Goal: Task Accomplishment & Management: Manage account settings

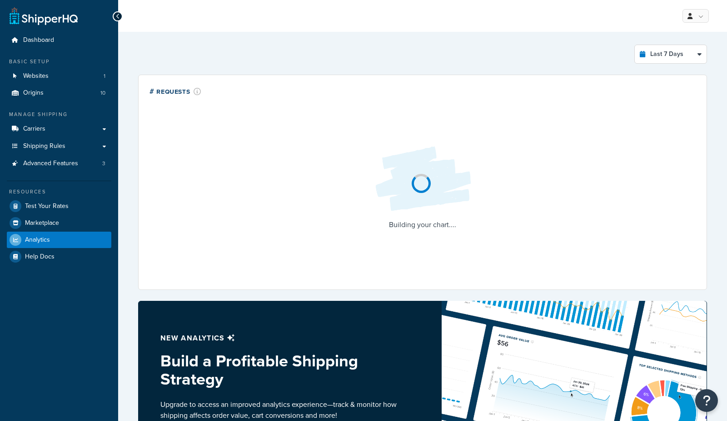
select select "last_7_days"
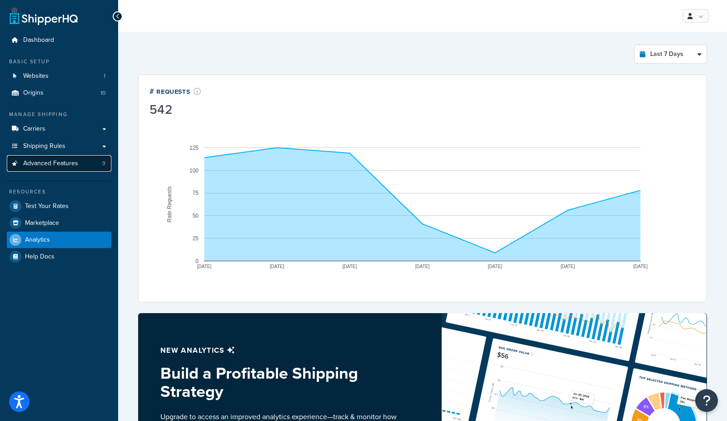
click at [71, 166] on span "Advanced Features" at bounding box center [50, 164] width 55 height 8
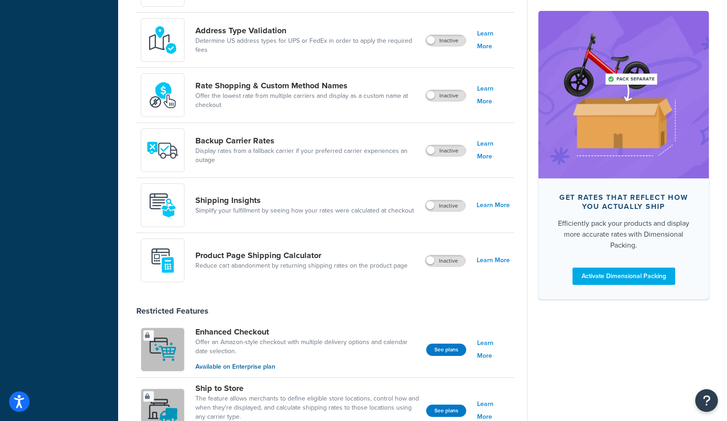
scroll to position [404, 0]
click at [457, 264] on label "Inactive" at bounding box center [446, 260] width 40 height 11
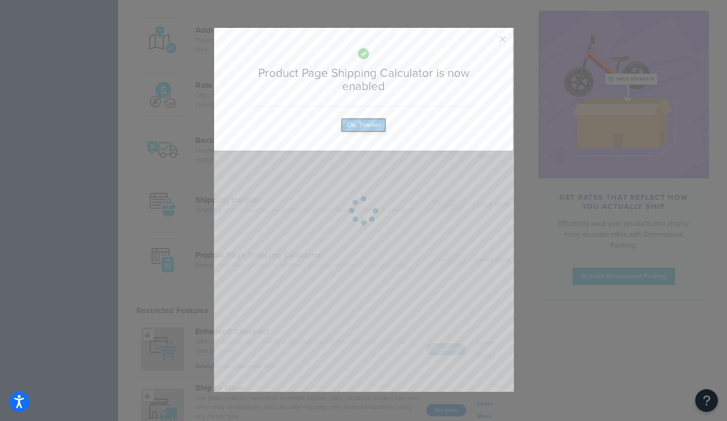
click at [368, 125] on button "Ok, Thanks!" at bounding box center [363, 125] width 45 height 15
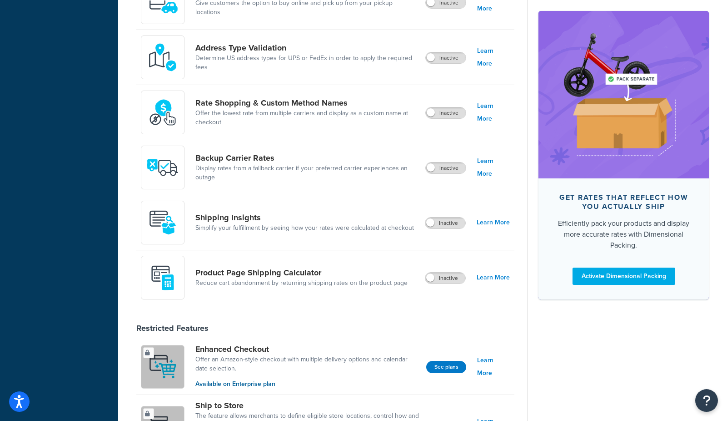
scroll to position [448, 0]
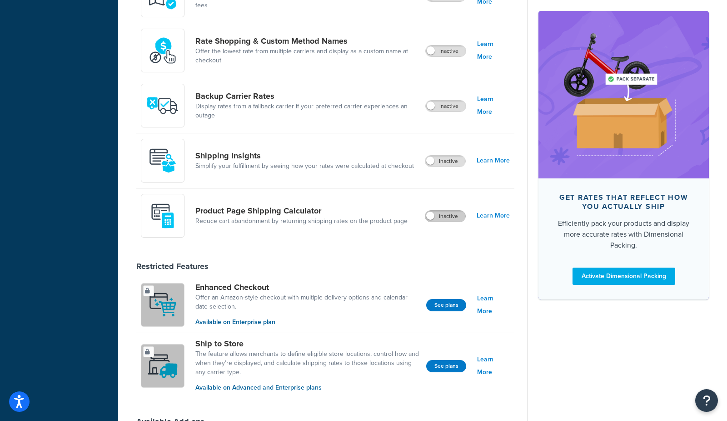
click at [453, 218] on label "Inactive" at bounding box center [446, 216] width 40 height 11
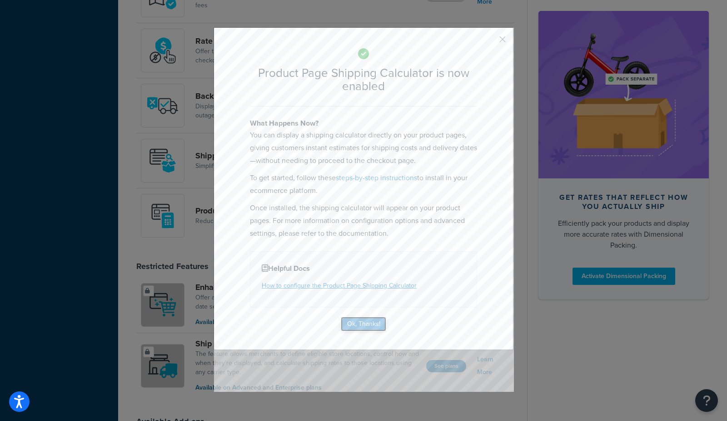
click at [371, 326] on button "Ok, Thanks!" at bounding box center [363, 323] width 45 height 15
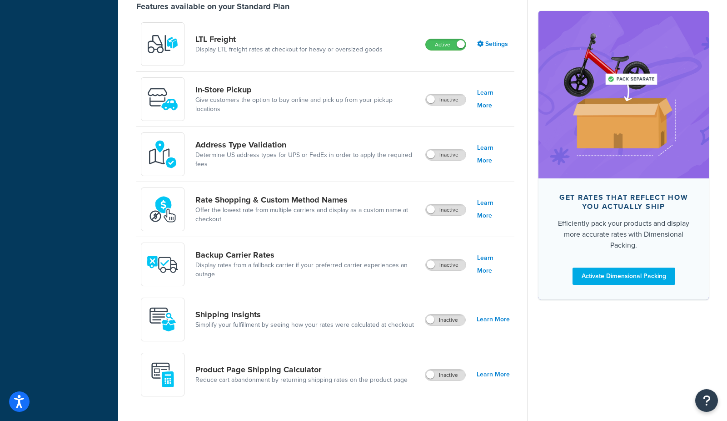
scroll to position [293, 0]
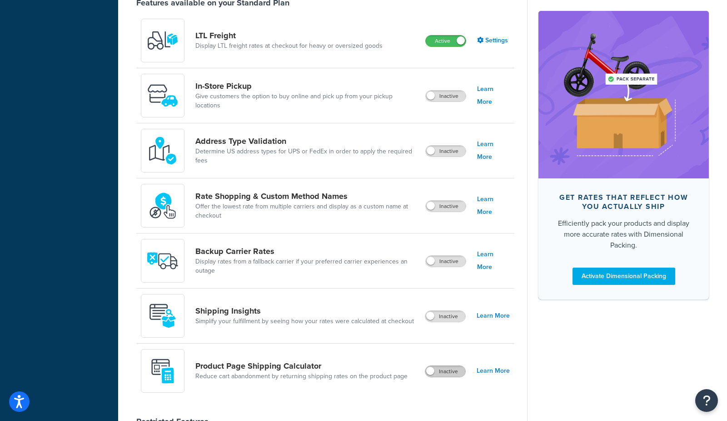
click at [458, 372] on label "Inactive" at bounding box center [446, 371] width 40 height 11
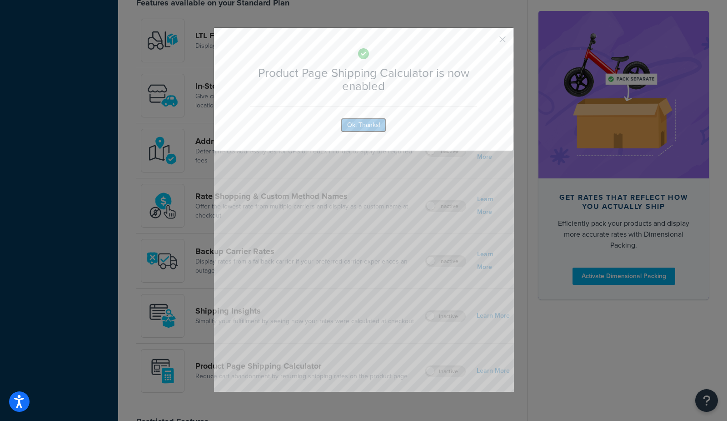
drag, startPoint x: 373, startPoint y: 126, endPoint x: 379, endPoint y: 136, distance: 11.6
click at [373, 126] on button "Ok, Thanks!" at bounding box center [363, 125] width 45 height 15
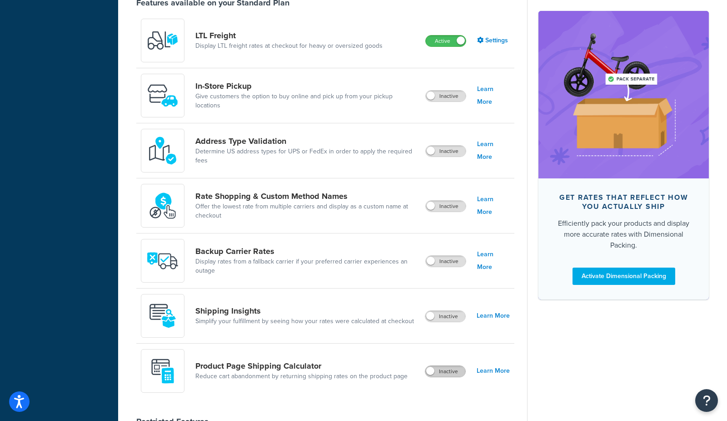
click at [450, 373] on label "Inactive" at bounding box center [446, 371] width 40 height 11
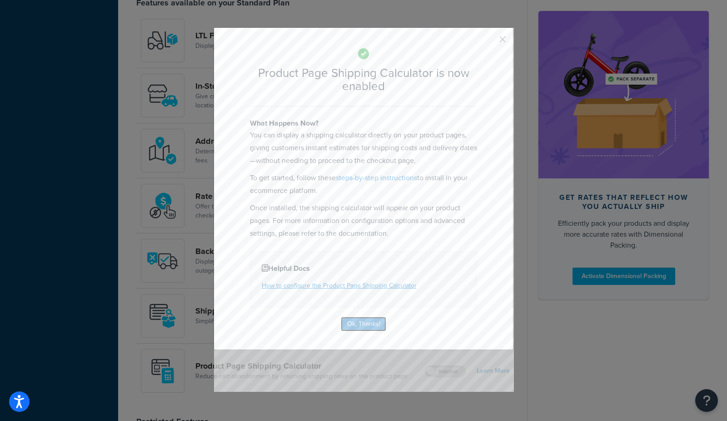
click at [383, 327] on button "Ok, Thanks!" at bounding box center [363, 323] width 45 height 15
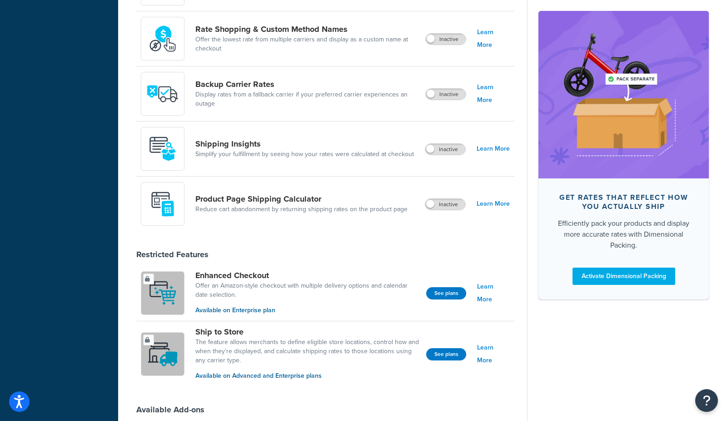
scroll to position [462, 0]
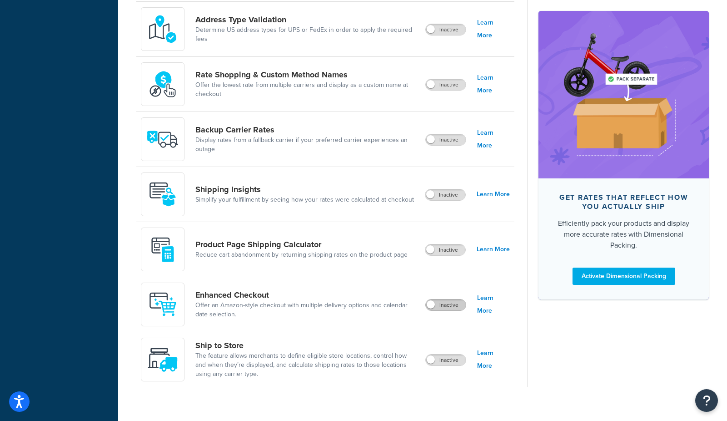
click at [452, 306] on label "Inactive" at bounding box center [446, 304] width 40 height 11
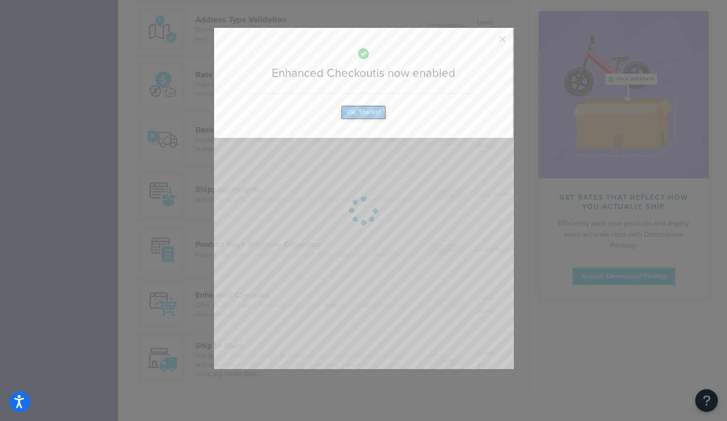
click at [369, 111] on button "Ok, Thanks!" at bounding box center [363, 112] width 45 height 15
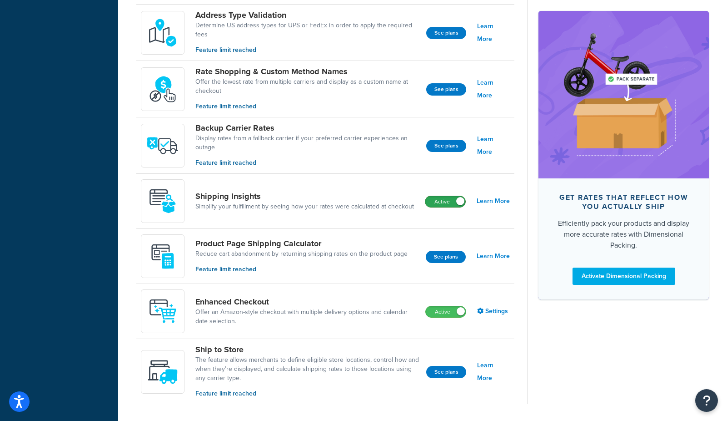
click at [436, 201] on label "Active" at bounding box center [446, 201] width 40 height 11
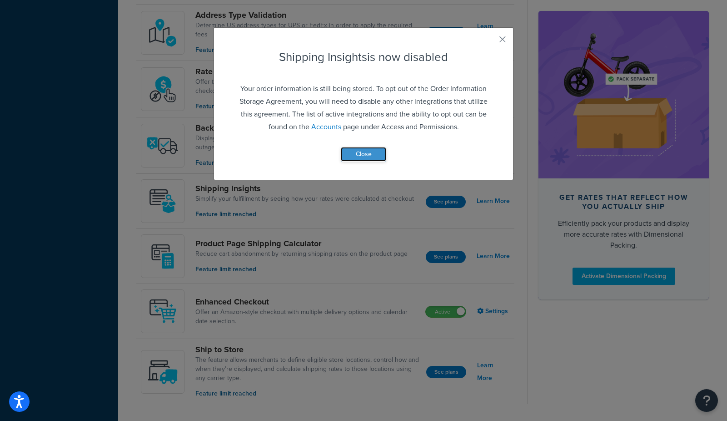
click at [363, 154] on button "Close" at bounding box center [363, 154] width 45 height 15
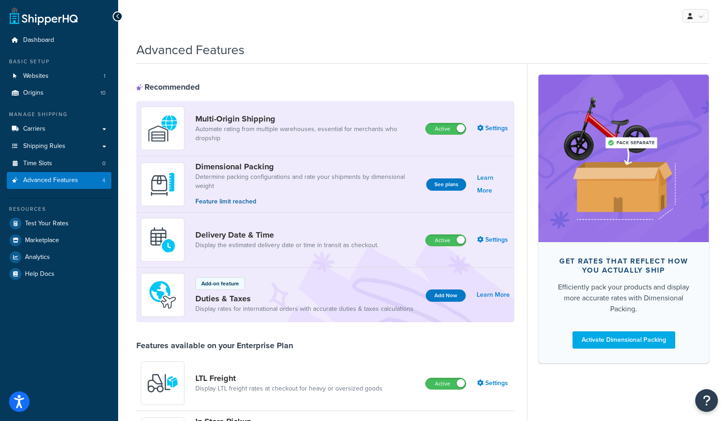
click at [463, 42] on div "Advanced Features" at bounding box center [422, 47] width 573 height 22
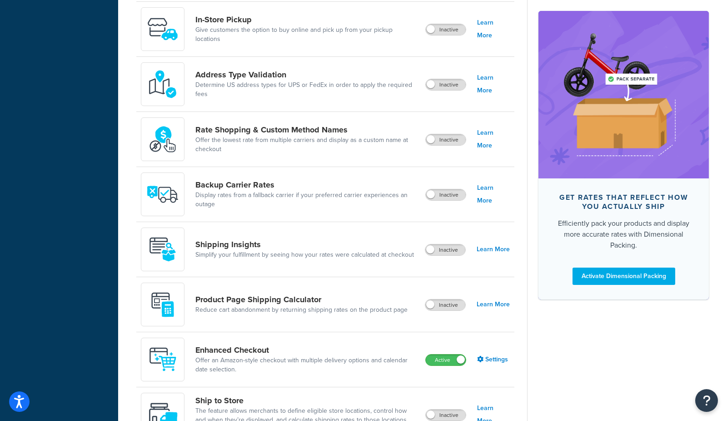
scroll to position [406, 0]
click at [455, 306] on label "Inactive" at bounding box center [446, 305] width 40 height 11
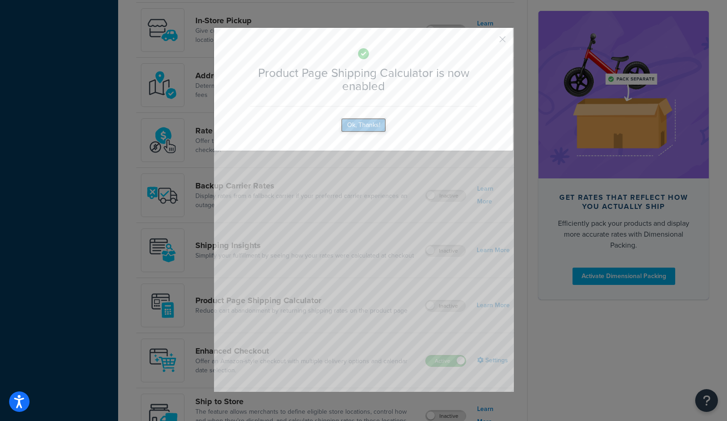
click at [371, 127] on button "Ok, Thanks!" at bounding box center [363, 125] width 45 height 15
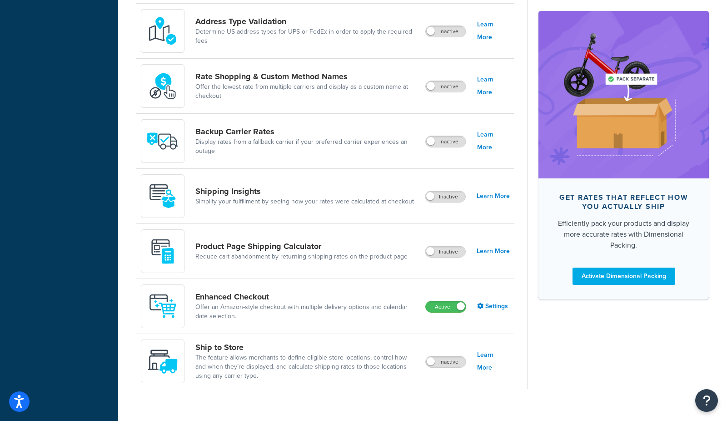
scroll to position [461, 0]
click at [455, 196] on label "Inactive" at bounding box center [446, 196] width 40 height 11
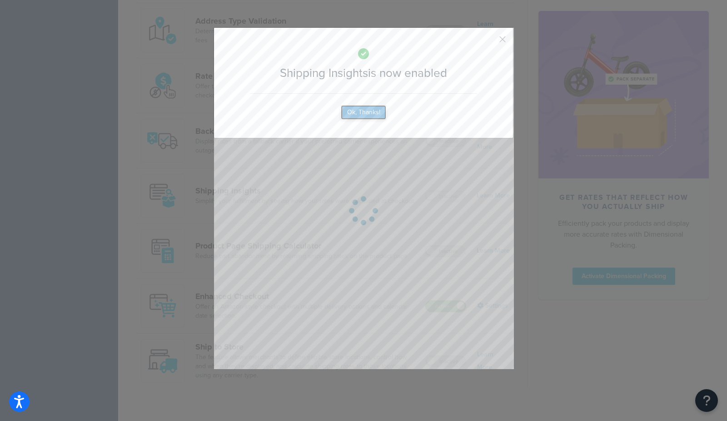
click at [375, 115] on button "Ok, Thanks!" at bounding box center [363, 112] width 45 height 15
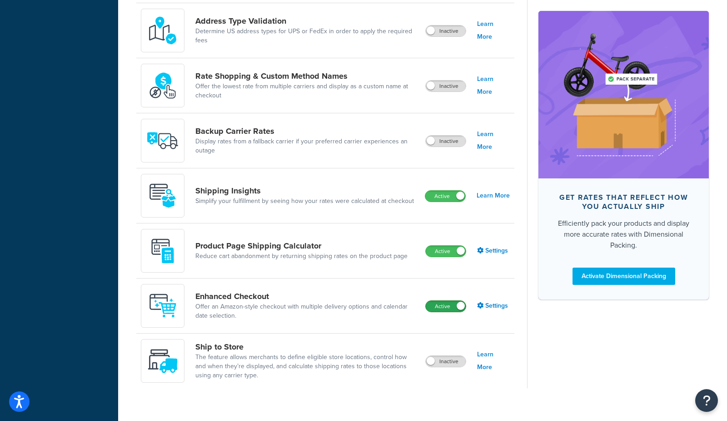
click at [438, 307] on label "Active" at bounding box center [446, 306] width 40 height 11
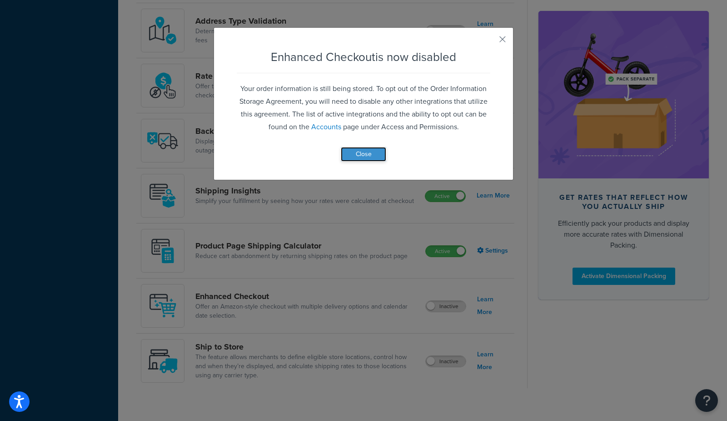
click at [371, 157] on button "Close" at bounding box center [363, 154] width 45 height 15
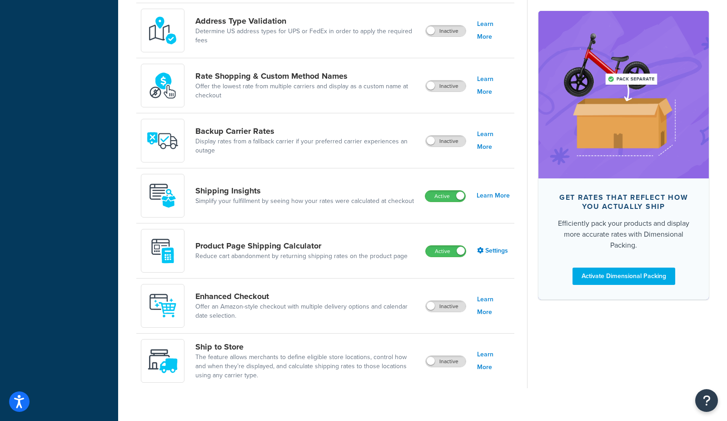
drag, startPoint x: 443, startPoint y: 250, endPoint x: 440, endPoint y: 237, distance: 13.6
click at [443, 250] on label "Active" at bounding box center [446, 251] width 40 height 11
click at [439, 198] on label "Active" at bounding box center [446, 196] width 40 height 11
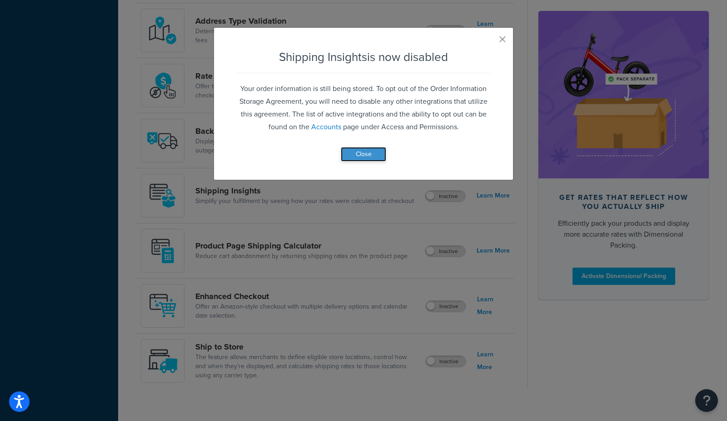
click at [375, 156] on button "Close" at bounding box center [363, 154] width 45 height 15
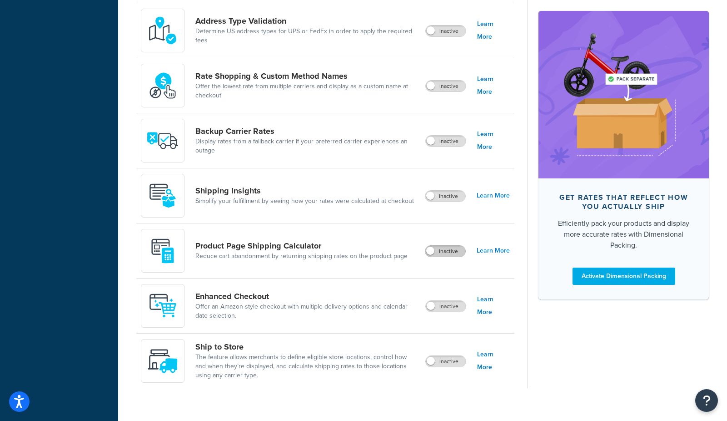
click at [453, 255] on label "Inactive" at bounding box center [446, 251] width 40 height 11
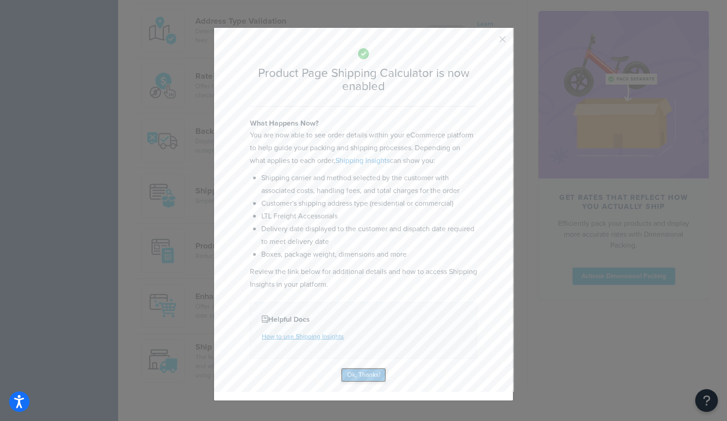
click at [373, 374] on button "Ok, Thanks!" at bounding box center [363, 374] width 45 height 15
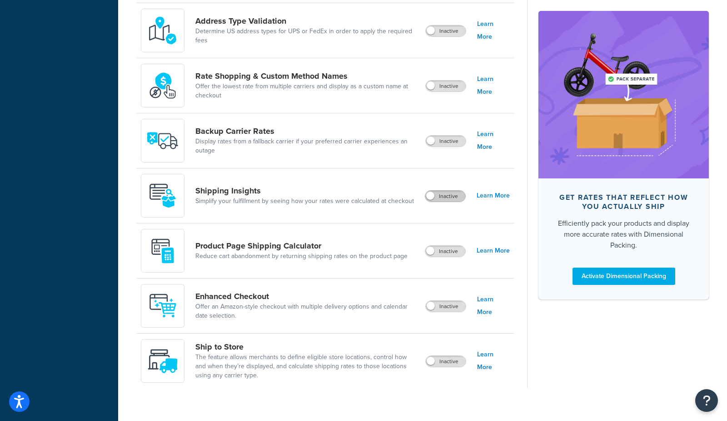
click at [441, 201] on label "Inactive" at bounding box center [446, 196] width 40 height 11
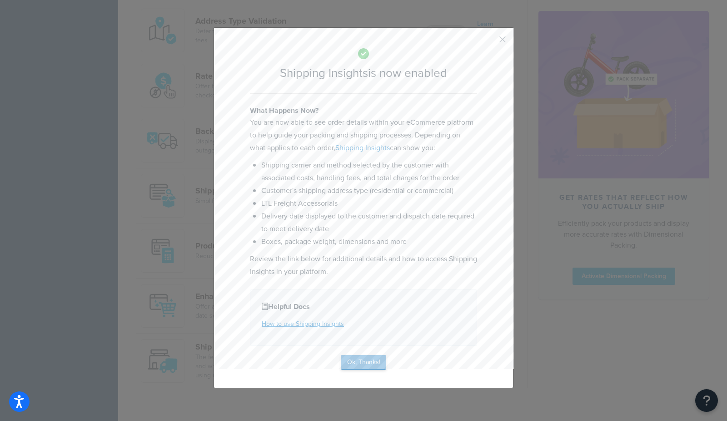
click at [359, 371] on div "Shipping Insights is now enabled What Happens Now? You are now able to see orde…" at bounding box center [364, 207] width 300 height 361
click at [360, 367] on button "Ok, Thanks!" at bounding box center [363, 362] width 45 height 15
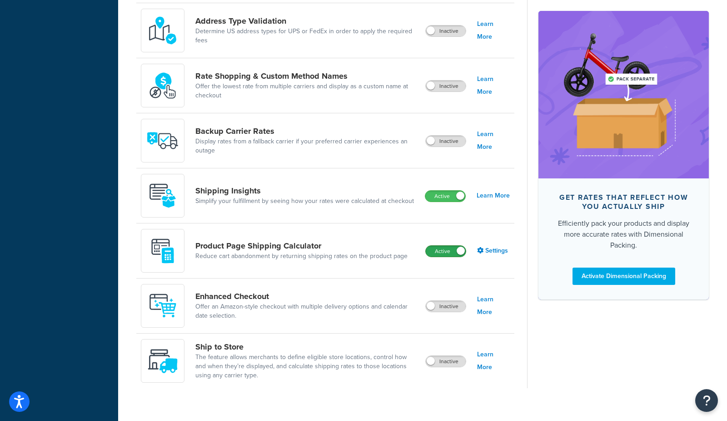
click at [442, 251] on label "Active" at bounding box center [446, 251] width 40 height 11
click at [442, 198] on label "Active" at bounding box center [446, 196] width 40 height 11
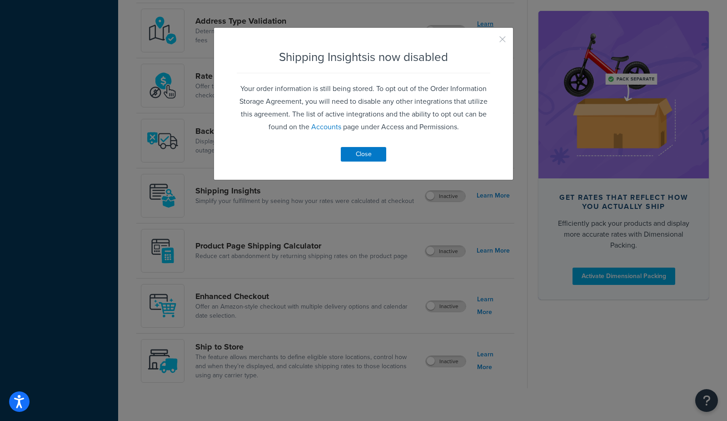
click at [491, 41] on button "button" at bounding box center [489, 42] width 2 height 2
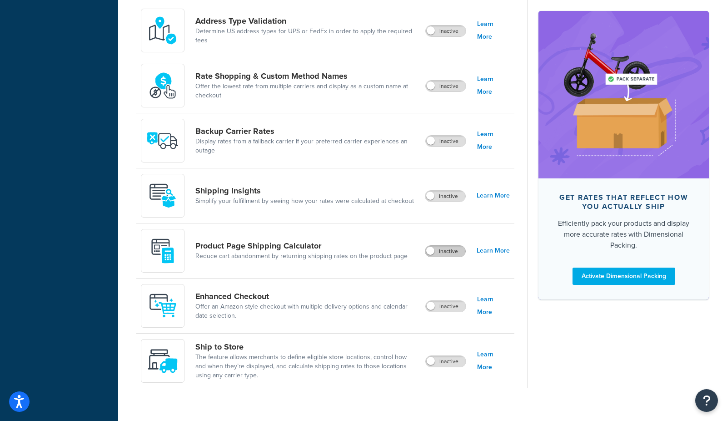
click at [443, 251] on label "Inactive" at bounding box center [446, 251] width 40 height 11
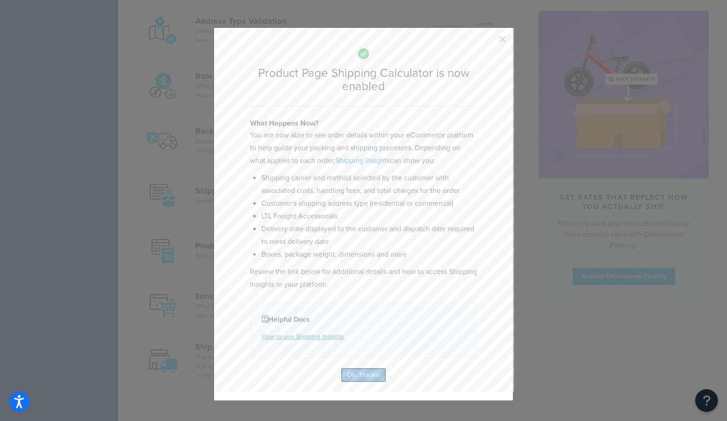
click at [378, 375] on button "Ok, Thanks!" at bounding box center [363, 374] width 45 height 15
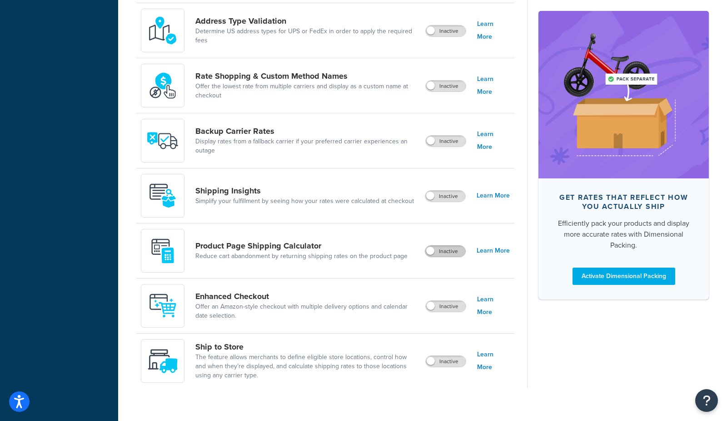
click at [447, 253] on label "Inactive" at bounding box center [446, 251] width 40 height 11
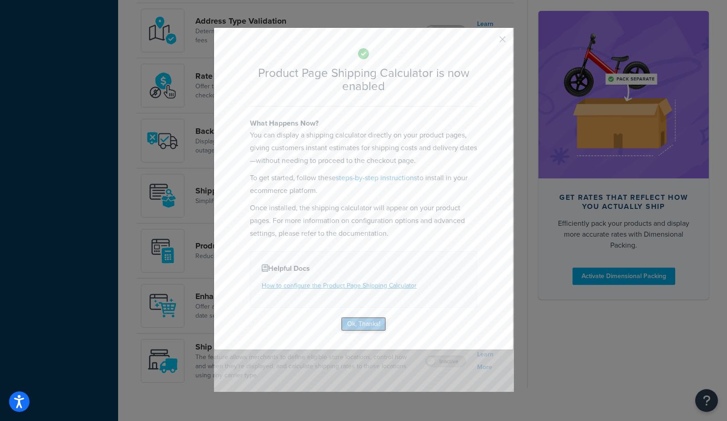
click at [368, 322] on button "Ok, Thanks!" at bounding box center [363, 323] width 45 height 15
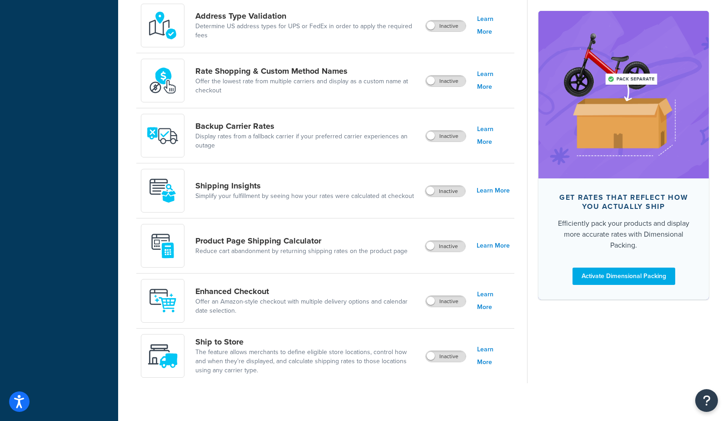
scroll to position [462, 0]
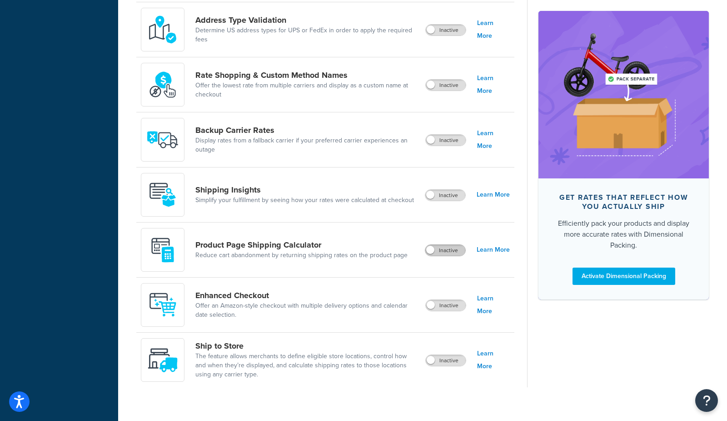
click at [443, 254] on label "Inactive" at bounding box center [446, 250] width 40 height 11
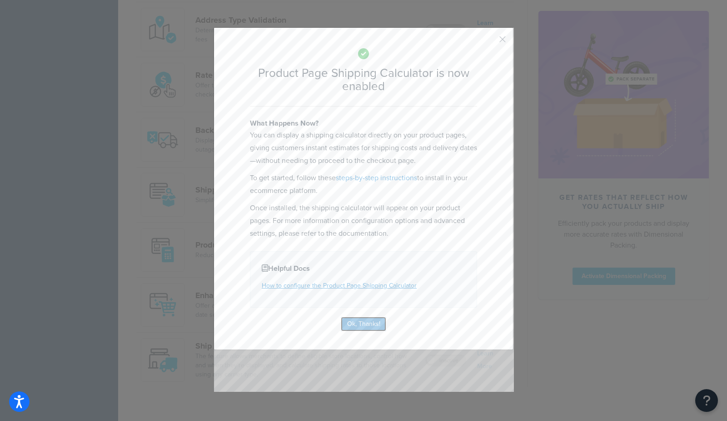
click at [366, 322] on button "Ok, Thanks!" at bounding box center [363, 323] width 45 height 15
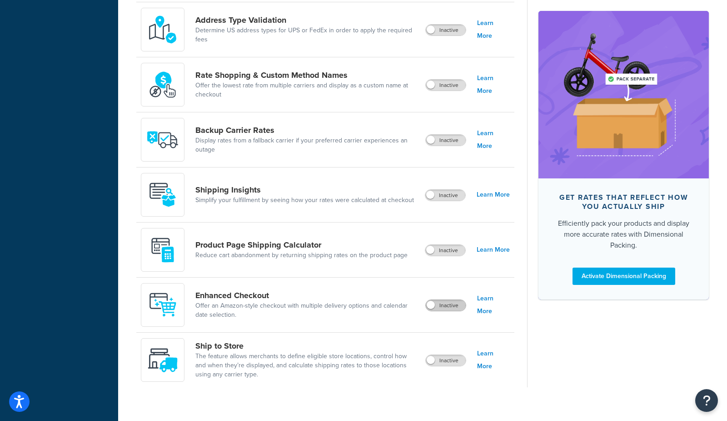
click at [458, 307] on label "Inactive" at bounding box center [446, 305] width 40 height 11
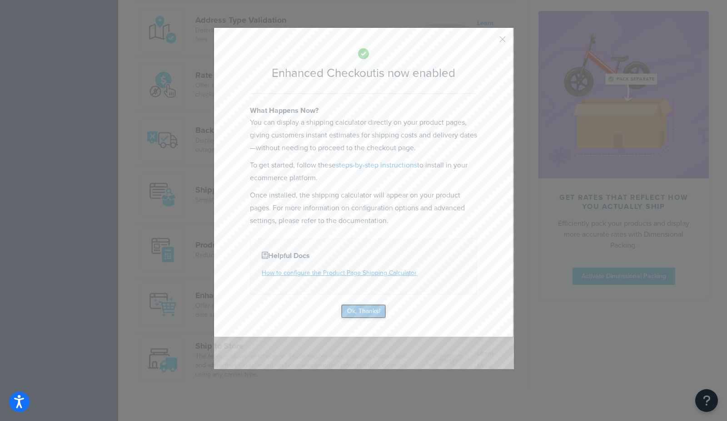
click at [370, 310] on button "Ok, Thanks!" at bounding box center [363, 311] width 45 height 15
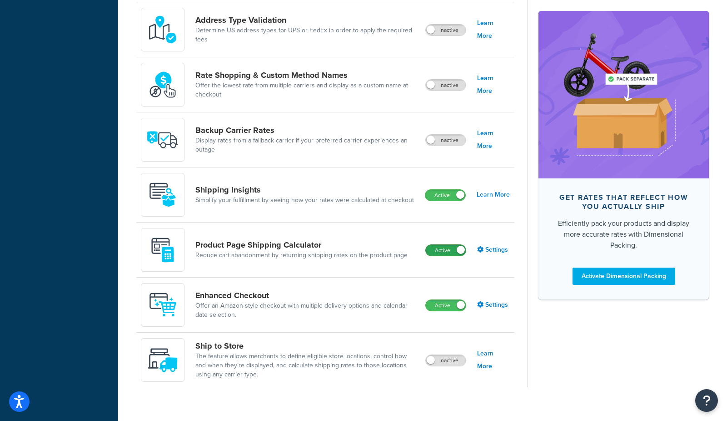
click at [443, 253] on label "Active" at bounding box center [446, 250] width 40 height 11
click at [456, 253] on label "Inactive" at bounding box center [446, 250] width 40 height 11
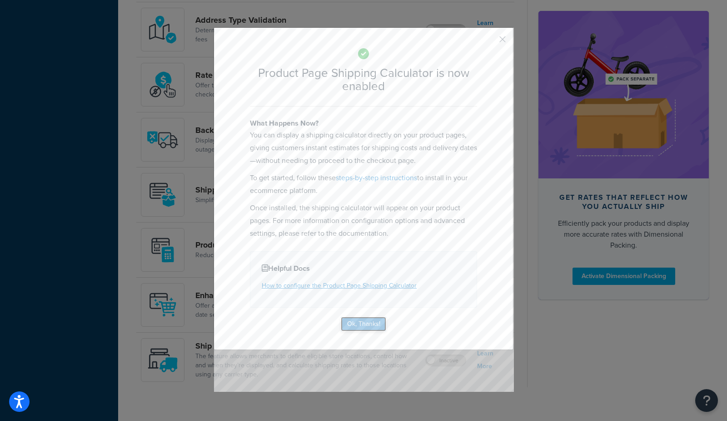
click at [371, 323] on button "Ok, Thanks!" at bounding box center [363, 323] width 45 height 15
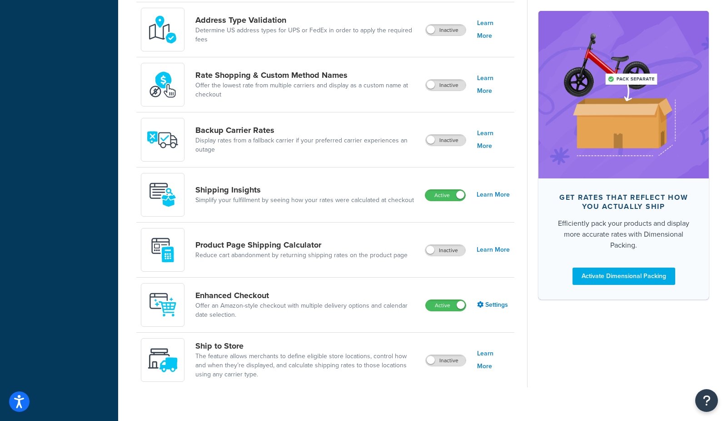
scroll to position [475, 0]
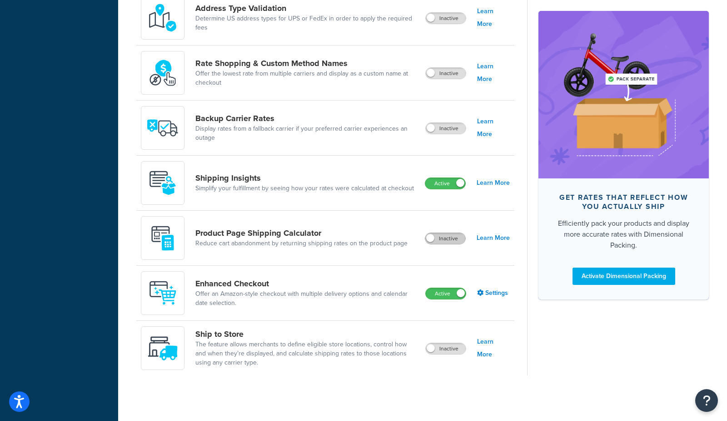
click at [456, 234] on label "Inactive" at bounding box center [446, 238] width 40 height 11
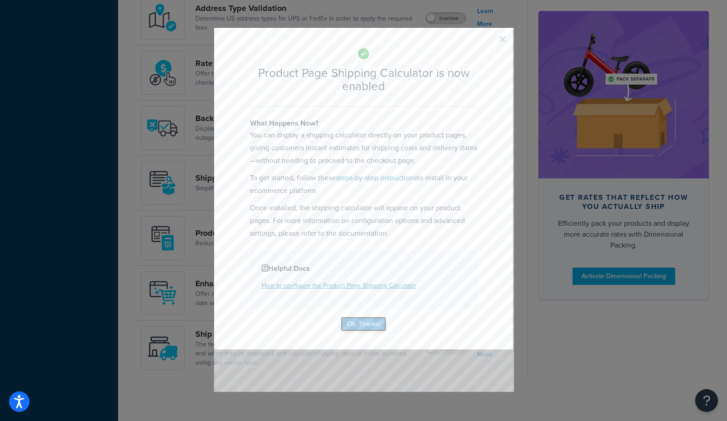
click at [358, 319] on button "Ok, Thanks!" at bounding box center [363, 323] width 45 height 15
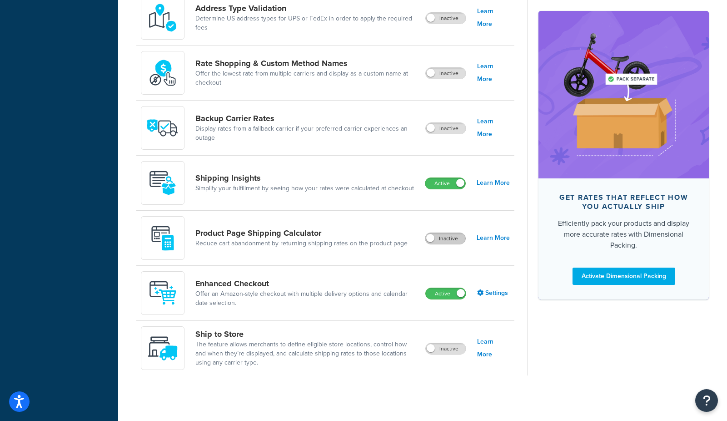
click at [453, 236] on label "Inactive" at bounding box center [446, 238] width 40 height 11
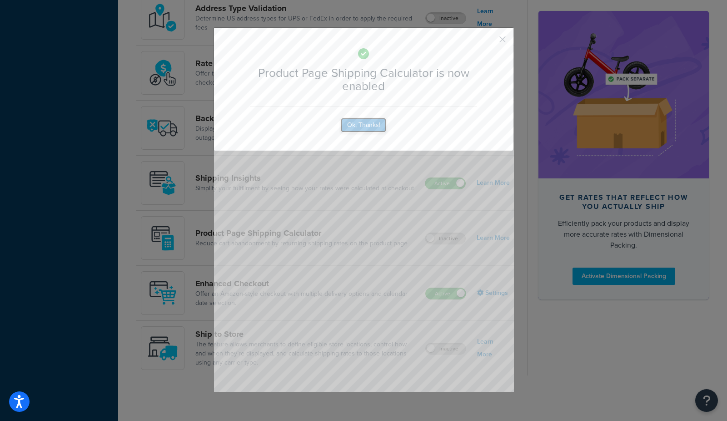
click at [362, 128] on button "Ok, Thanks!" at bounding box center [363, 125] width 45 height 15
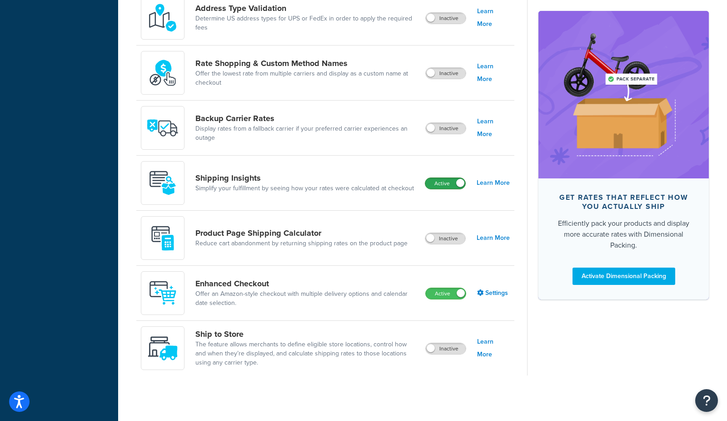
click at [441, 182] on label "Active" at bounding box center [446, 183] width 40 height 11
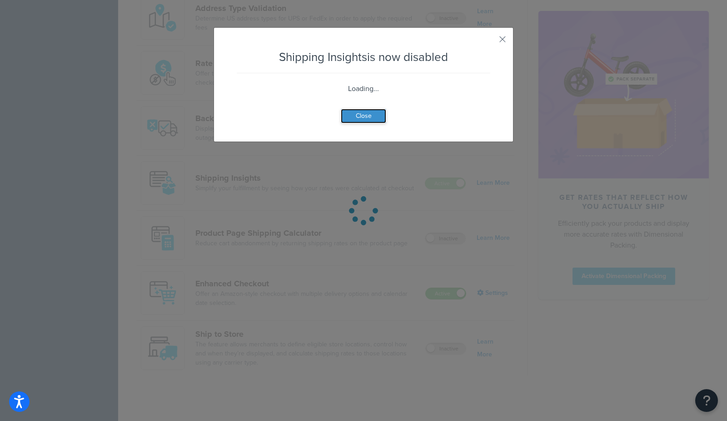
click at [355, 118] on button "Close" at bounding box center [363, 116] width 45 height 15
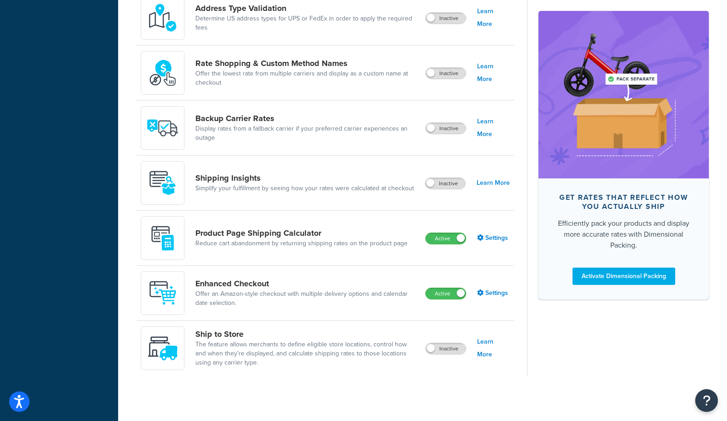
scroll to position [475, 0]
click at [447, 179] on label "Inactive" at bounding box center [446, 183] width 40 height 11
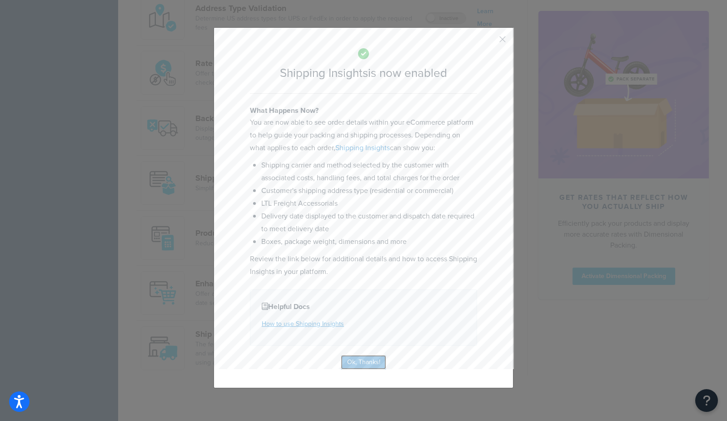
click at [365, 366] on button "Ok, Thanks!" at bounding box center [363, 362] width 45 height 15
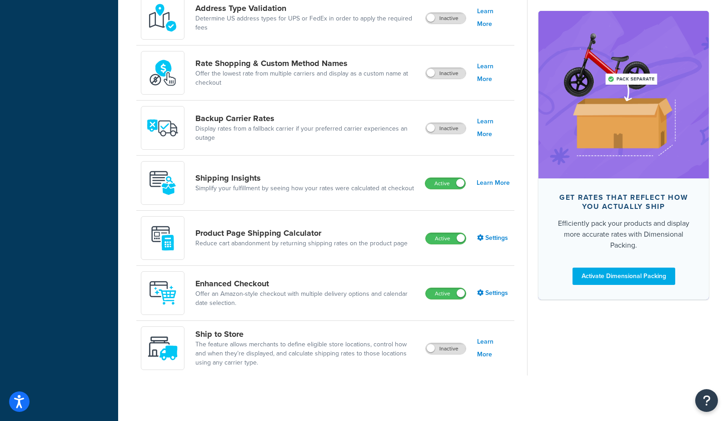
click at [440, 240] on label "Active" at bounding box center [446, 238] width 40 height 11
click at [455, 238] on label "Inactive" at bounding box center [446, 238] width 40 height 11
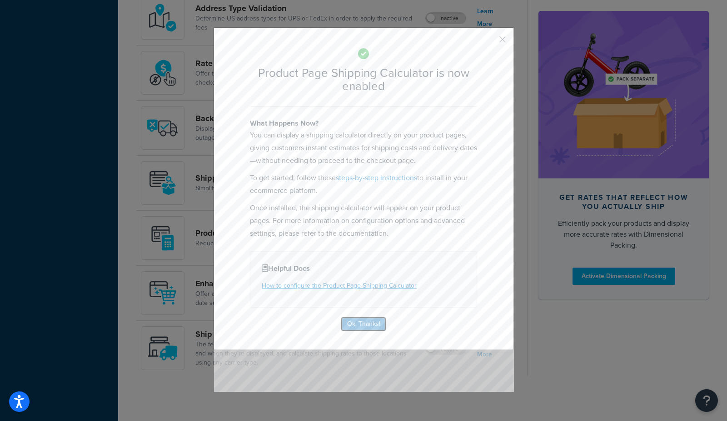
click at [355, 321] on button "Ok, Thanks!" at bounding box center [363, 323] width 45 height 15
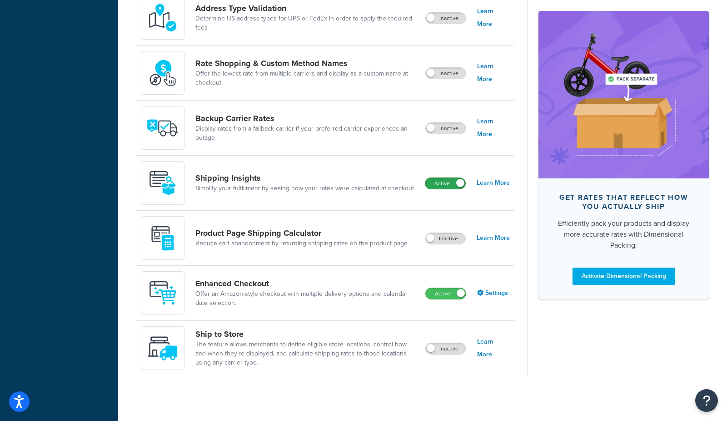
click at [441, 180] on label "Active" at bounding box center [446, 183] width 40 height 11
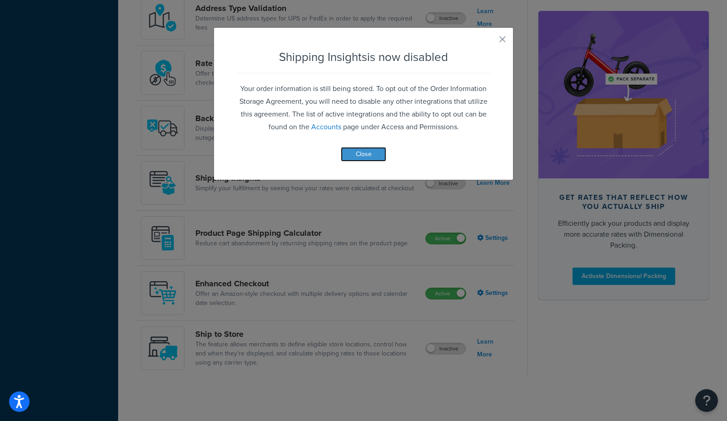
click at [361, 157] on button "Close" at bounding box center [363, 154] width 45 height 15
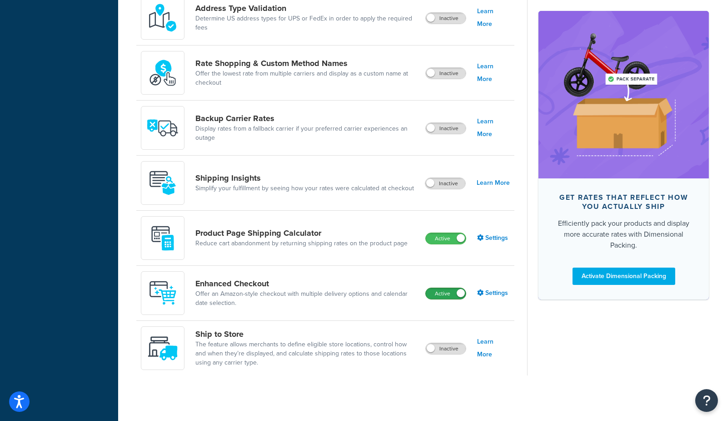
click at [444, 295] on label "Active" at bounding box center [446, 293] width 40 height 11
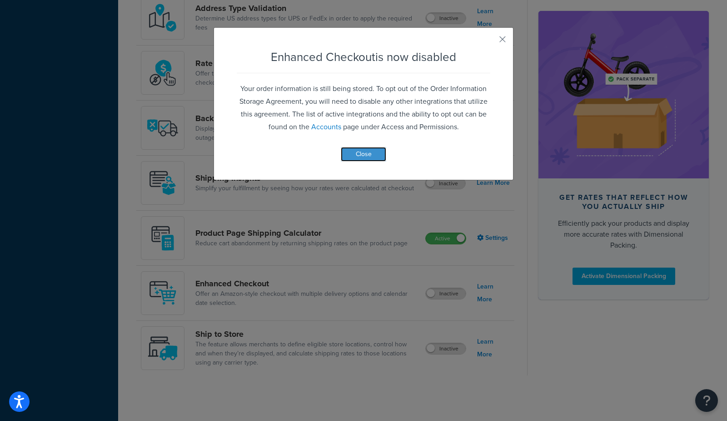
click at [366, 158] on button "Close" at bounding box center [363, 154] width 45 height 15
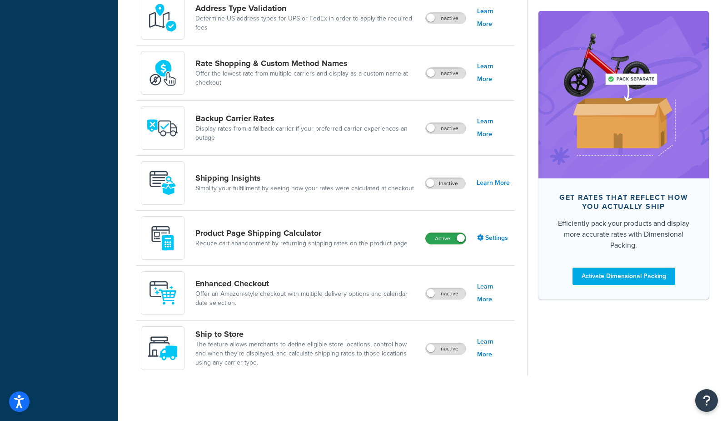
click at [440, 241] on label "Active" at bounding box center [446, 238] width 40 height 11
